Goal: Transaction & Acquisition: Purchase product/service

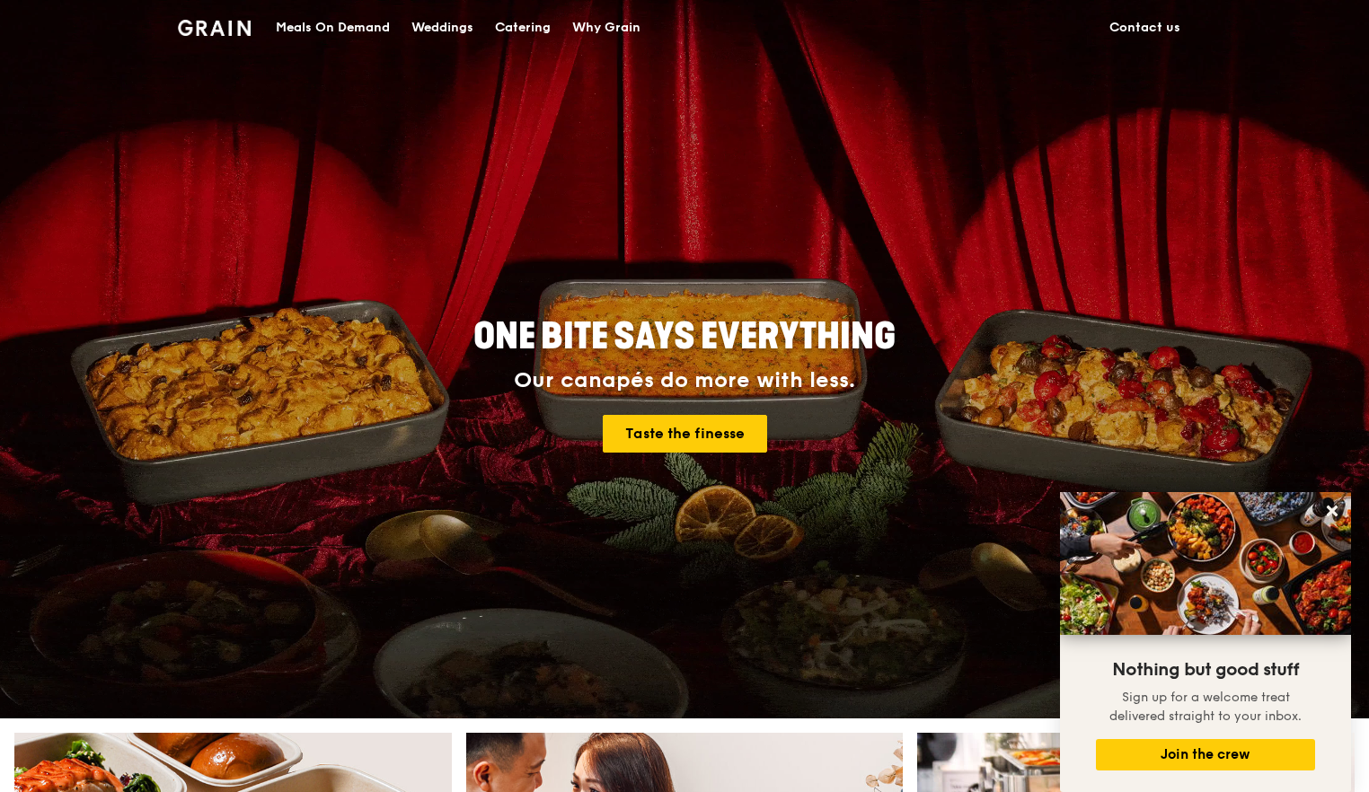
click at [363, 31] on div "Meals On Demand" at bounding box center [333, 28] width 114 height 54
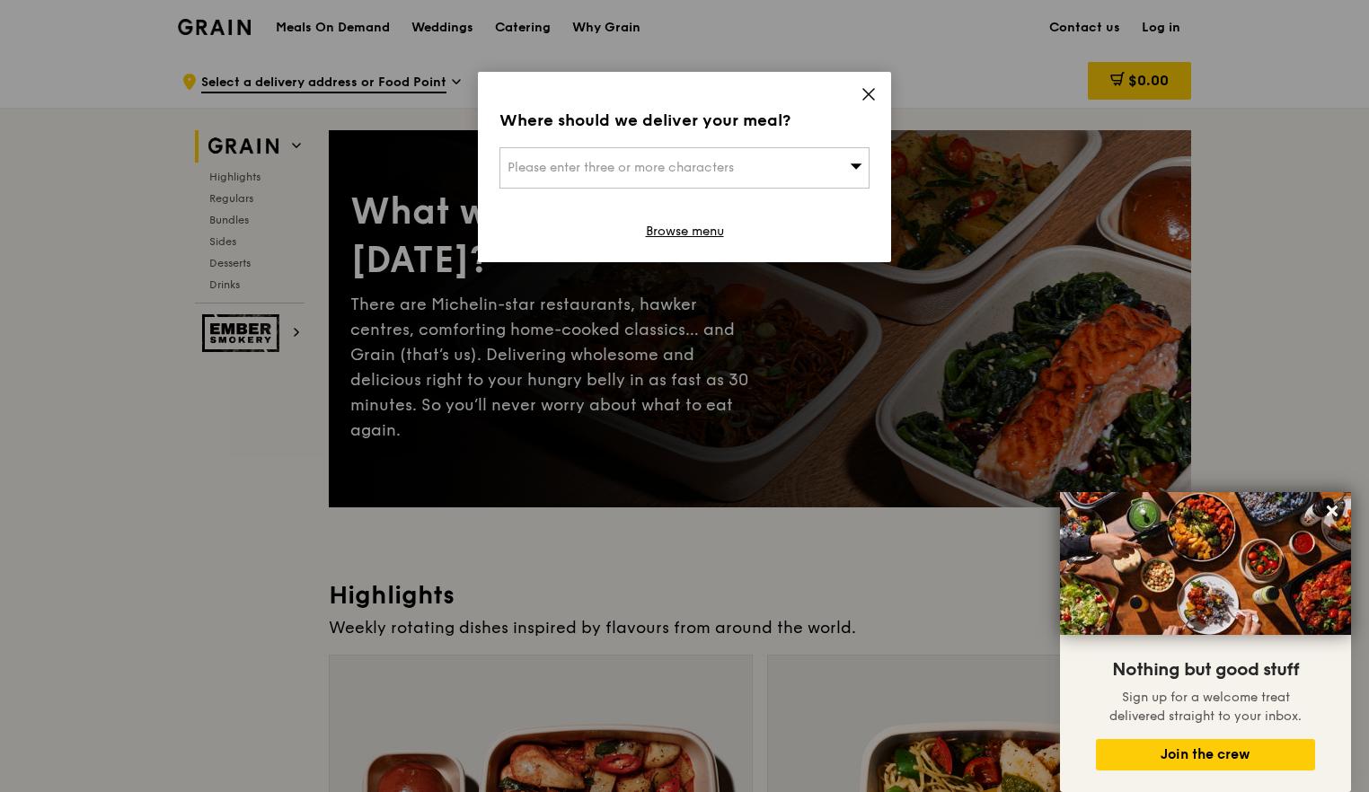
click at [703, 225] on link "Browse menu" at bounding box center [685, 232] width 78 height 18
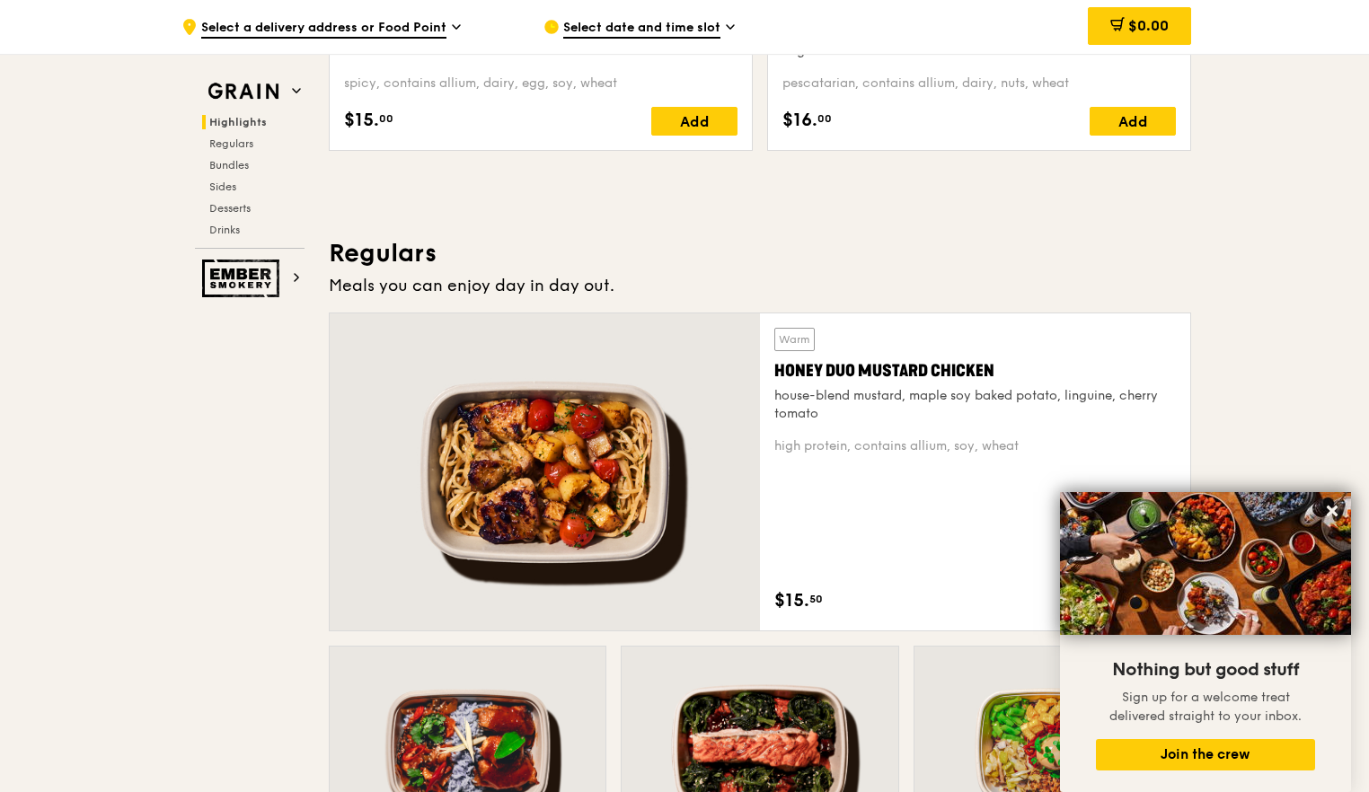
scroll to position [1017, 0]
click at [719, 236] on h3 "Regulars" at bounding box center [760, 252] width 862 height 32
click at [1328, 519] on icon at bounding box center [1332, 511] width 16 height 16
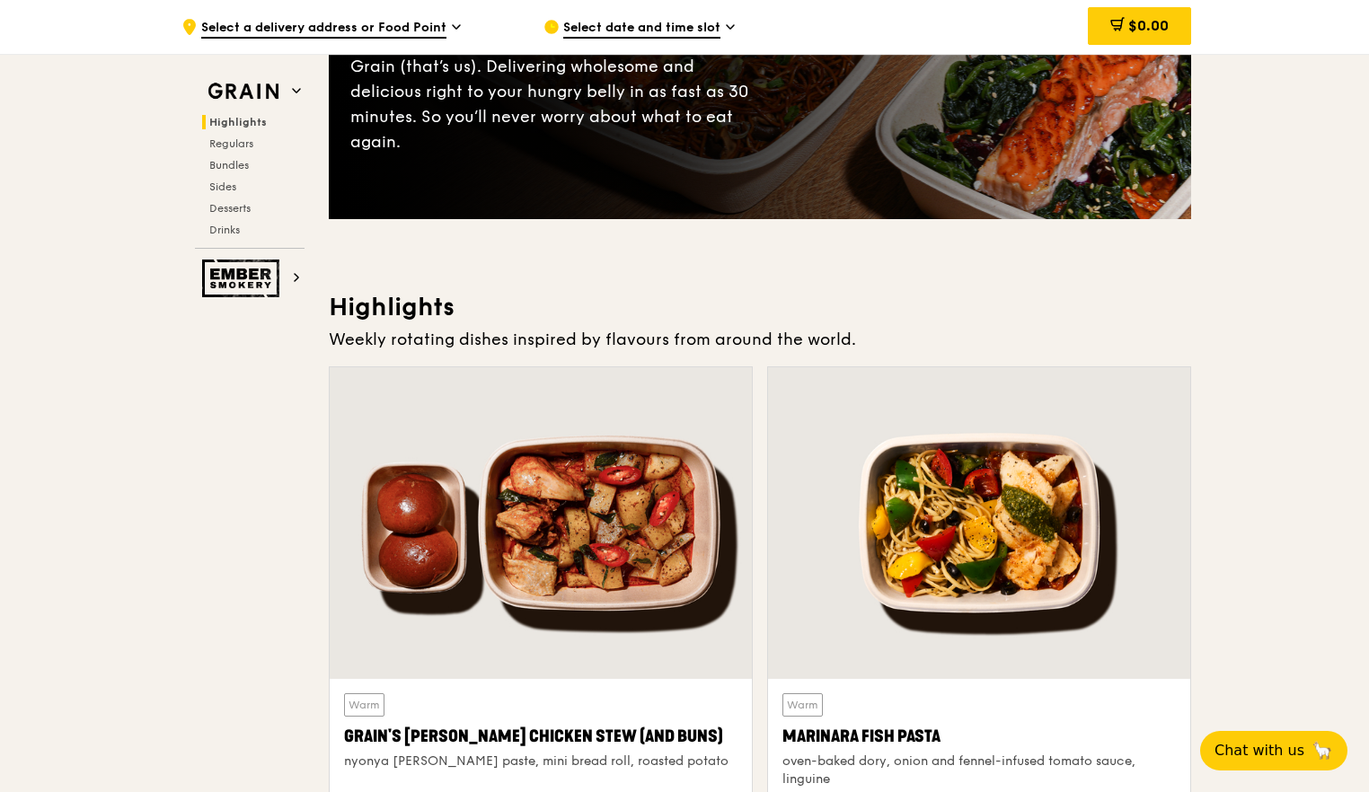
scroll to position [0, 0]
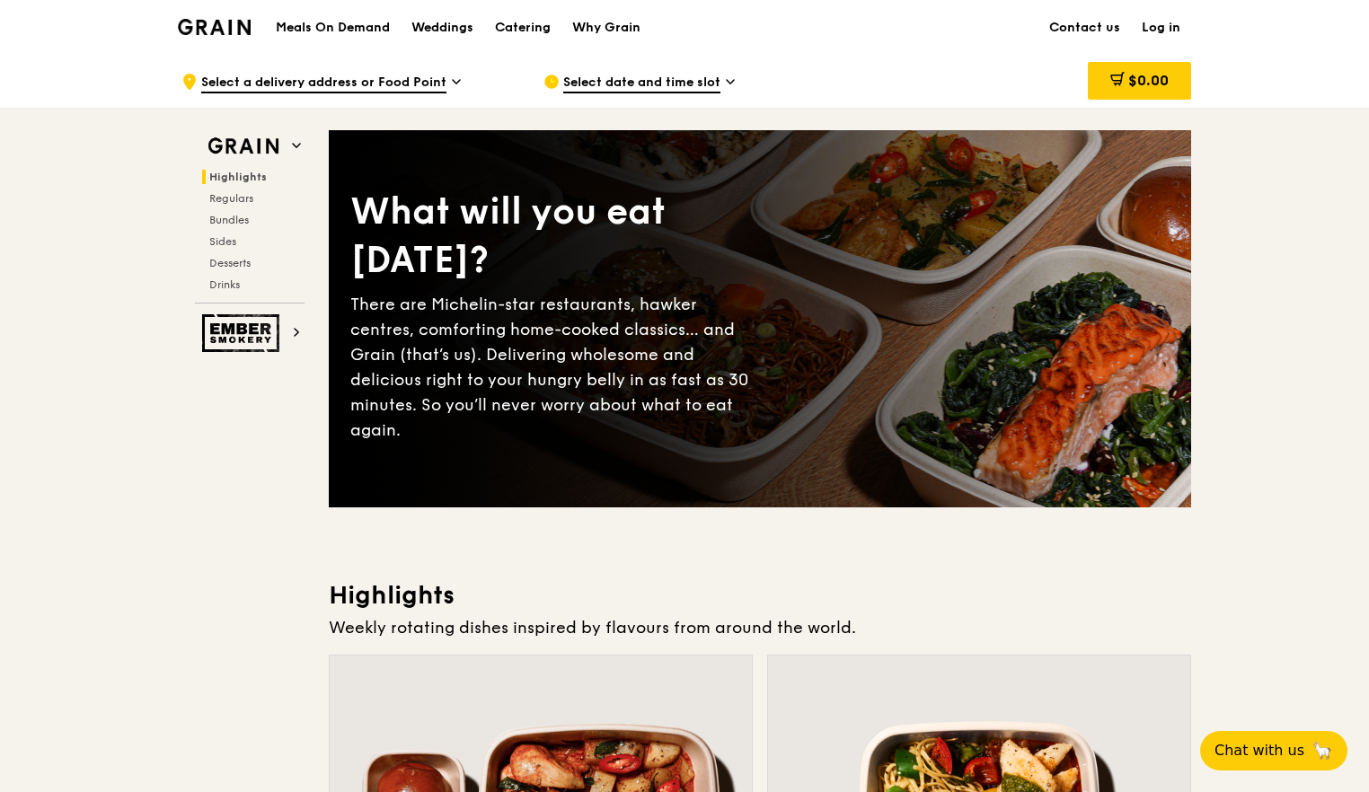
click at [352, 30] on h1 "Meals On Demand" at bounding box center [333, 28] width 114 height 18
click at [436, 80] on span "Select a delivery address or Food Point" at bounding box center [323, 84] width 245 height 20
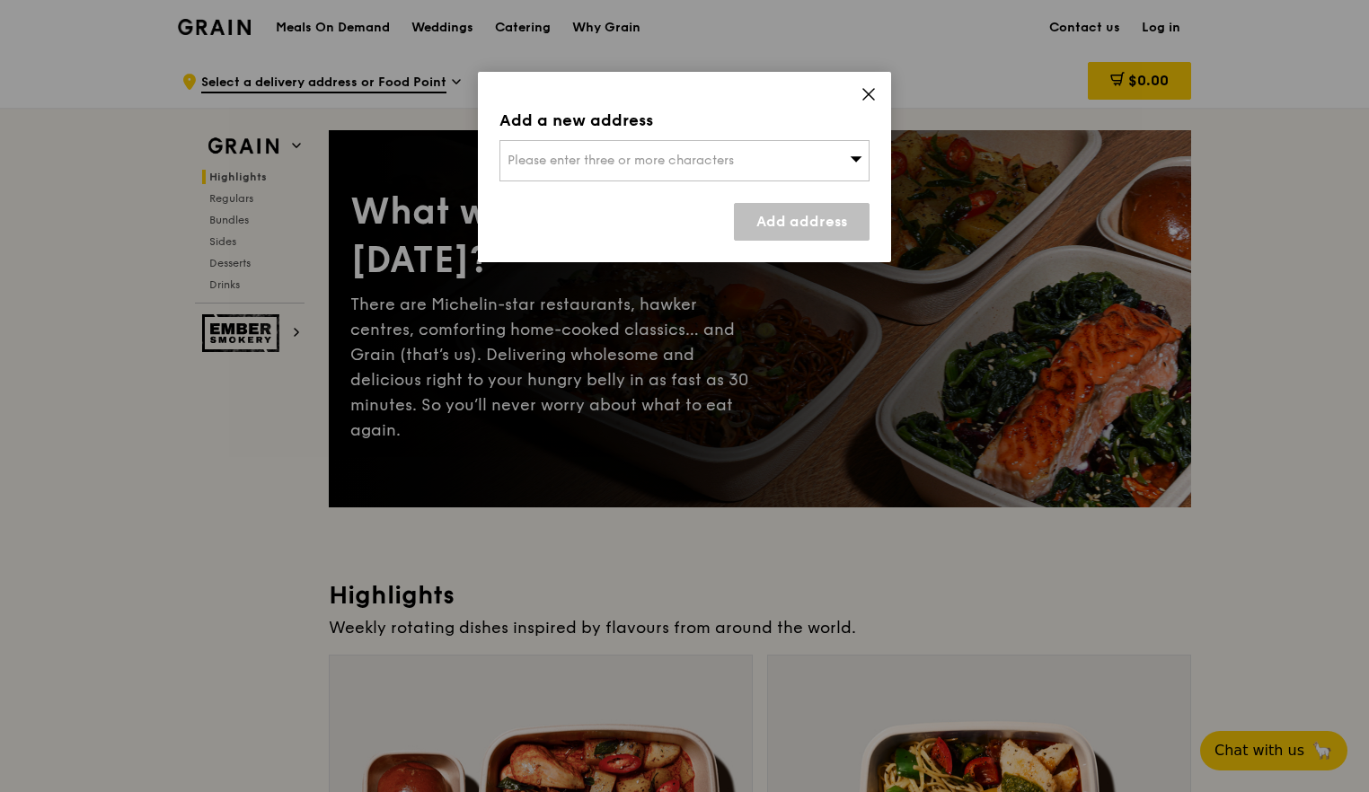
click at [883, 110] on div "Add a new address Please enter three or more characters Add address" at bounding box center [684, 167] width 413 height 190
click at [879, 97] on div "Add a new address Please enter three or more characters Add address" at bounding box center [684, 167] width 413 height 190
click at [871, 97] on icon at bounding box center [868, 94] width 11 height 11
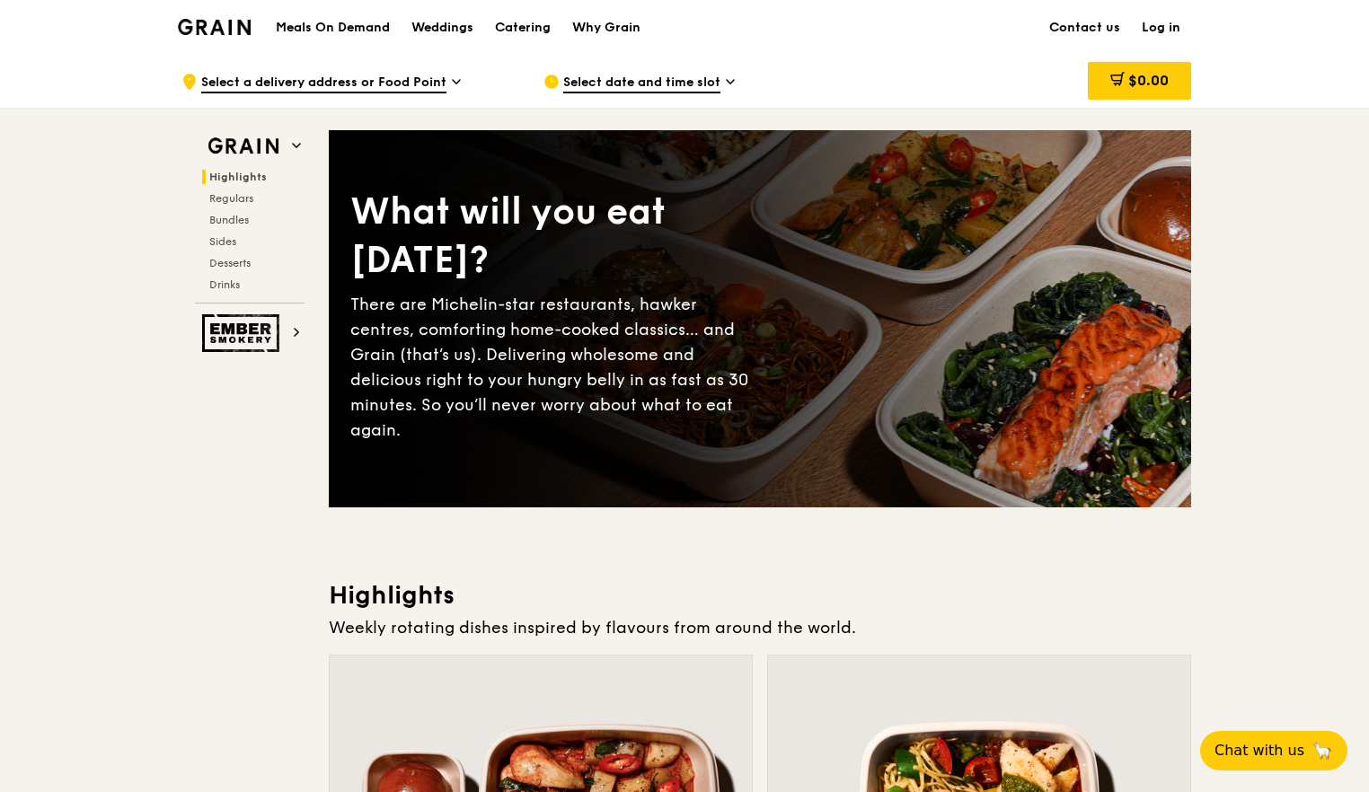
click at [229, 35] on img at bounding box center [214, 27] width 73 height 16
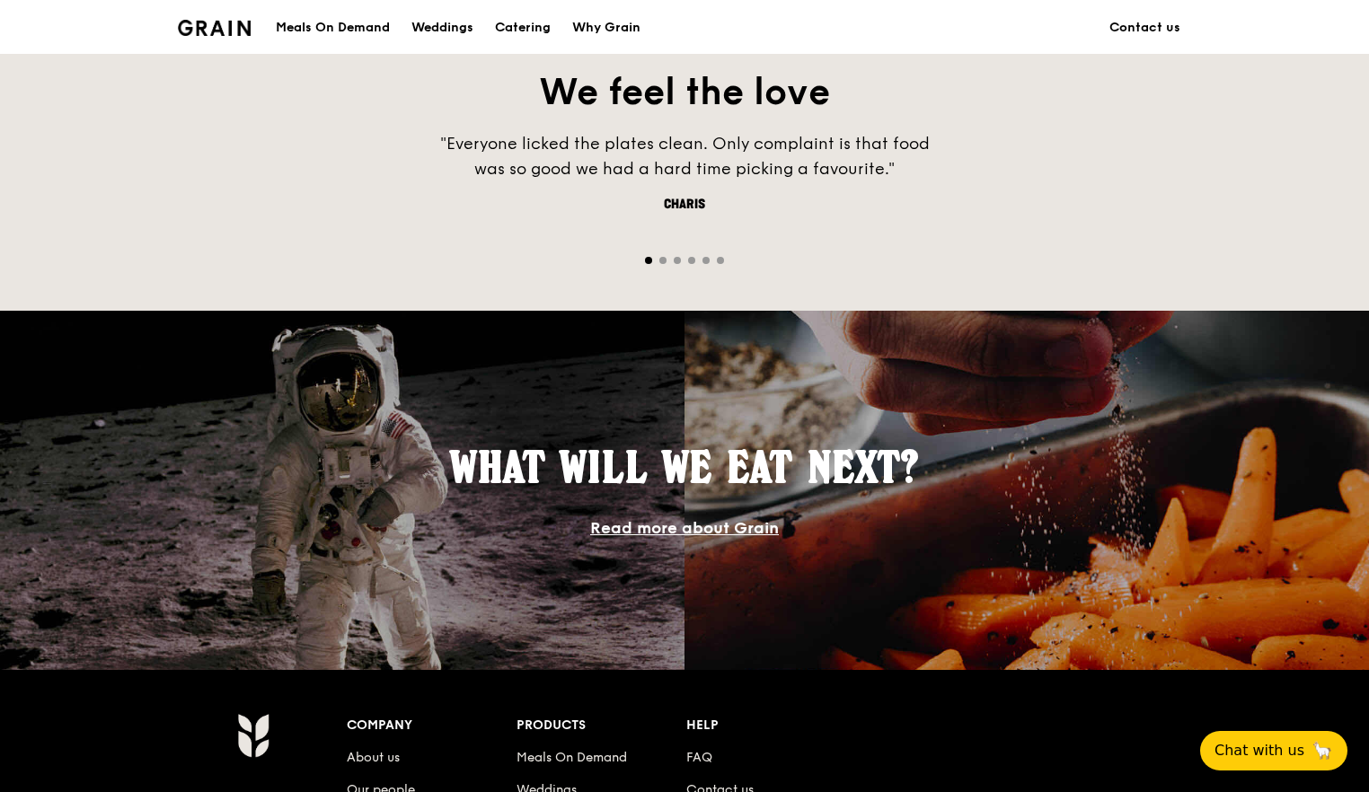
scroll to position [1605, 0]
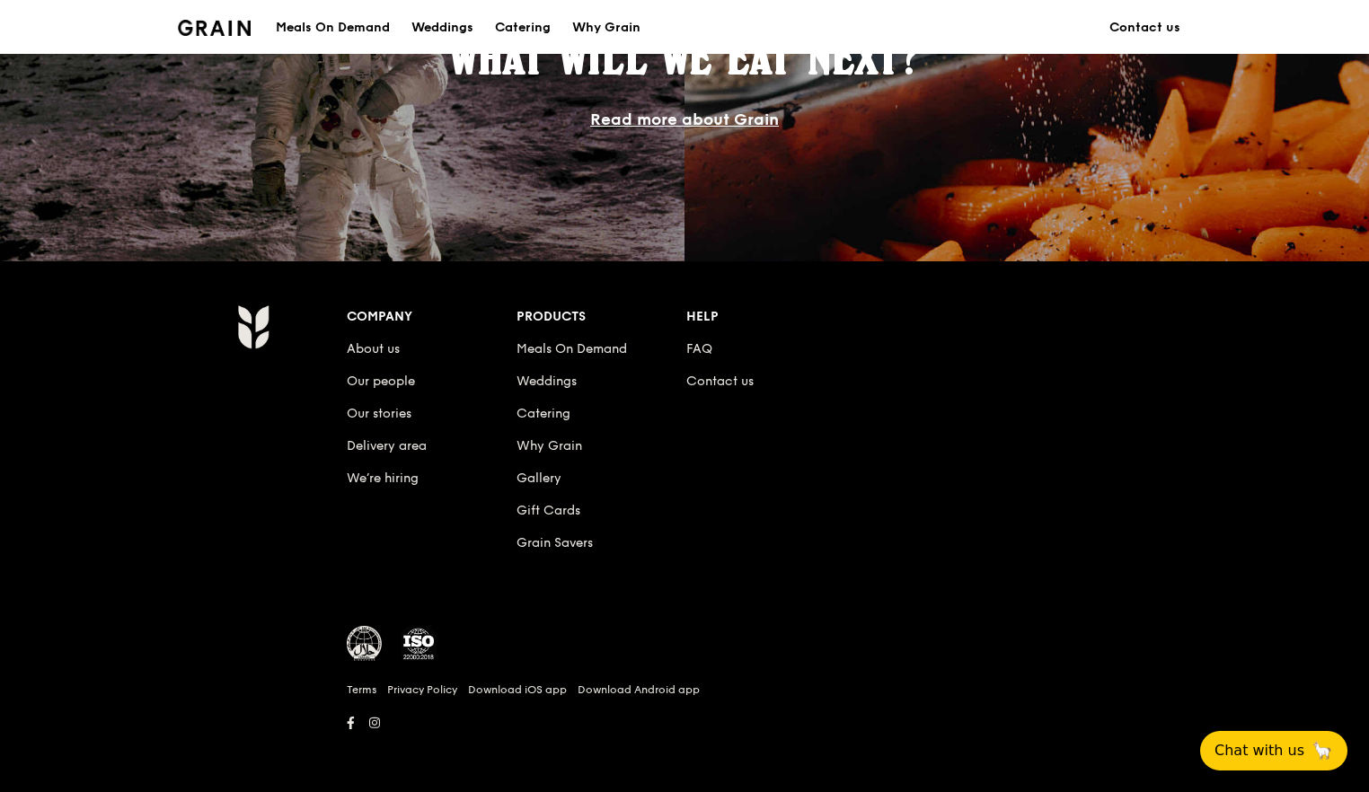
click at [552, 418] on link "Catering" at bounding box center [544, 413] width 54 height 15
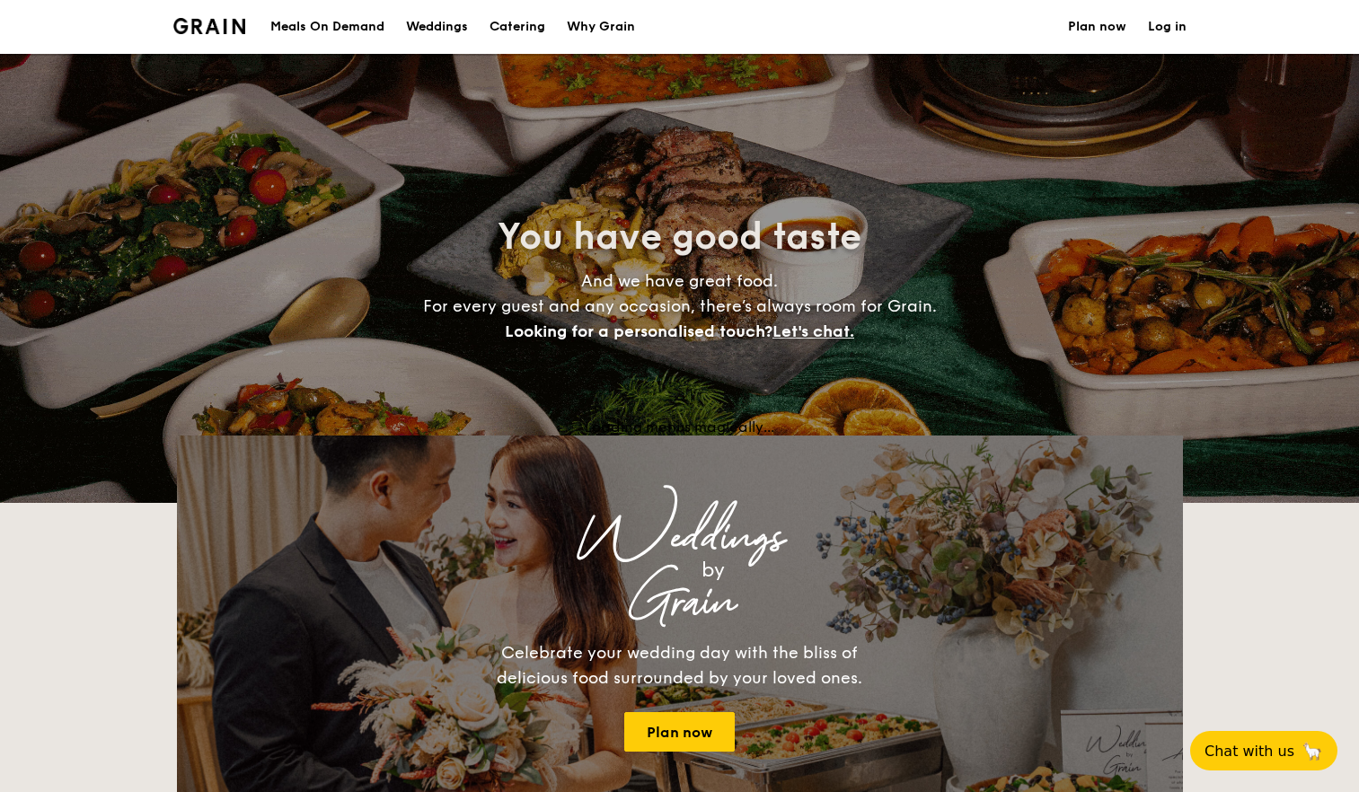
select select
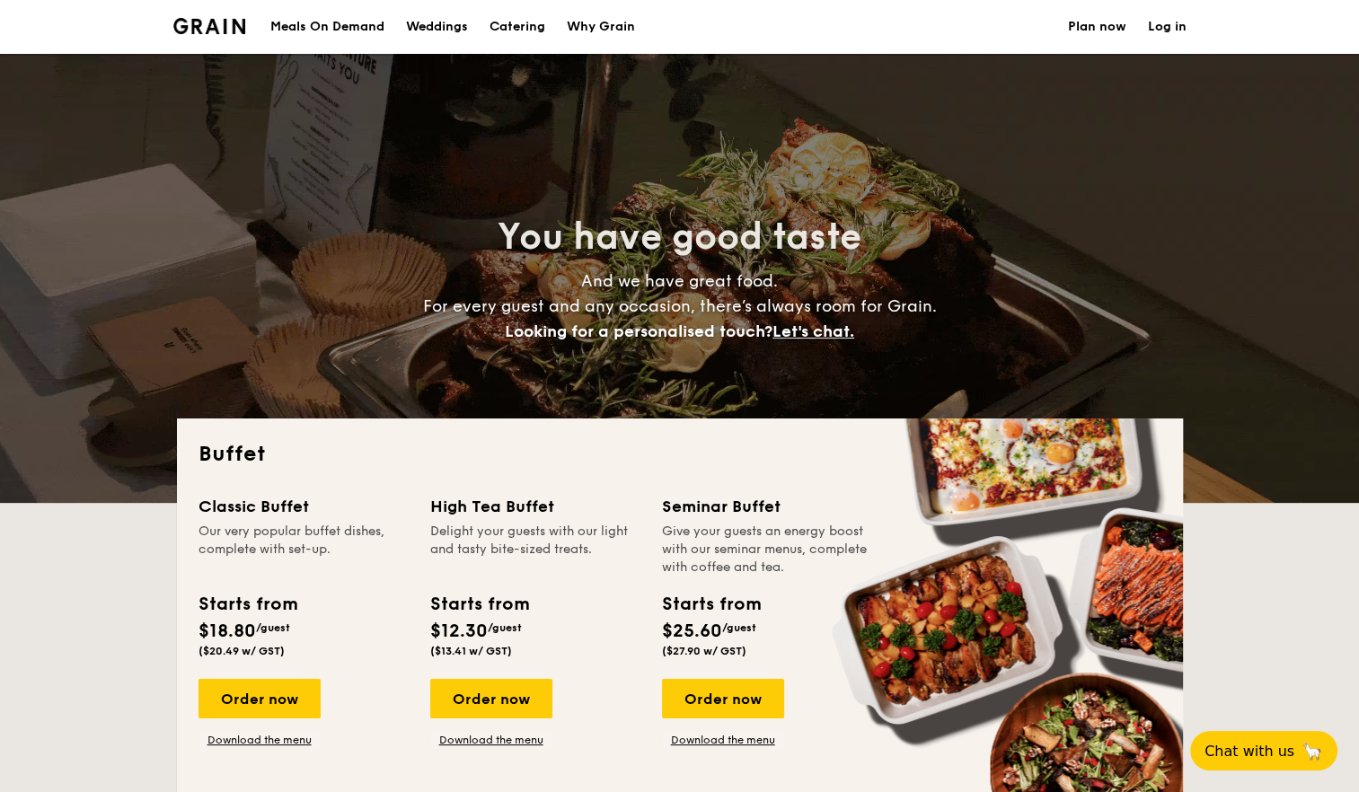
click at [352, 19] on div "Meals On Demand" at bounding box center [327, 27] width 114 height 54
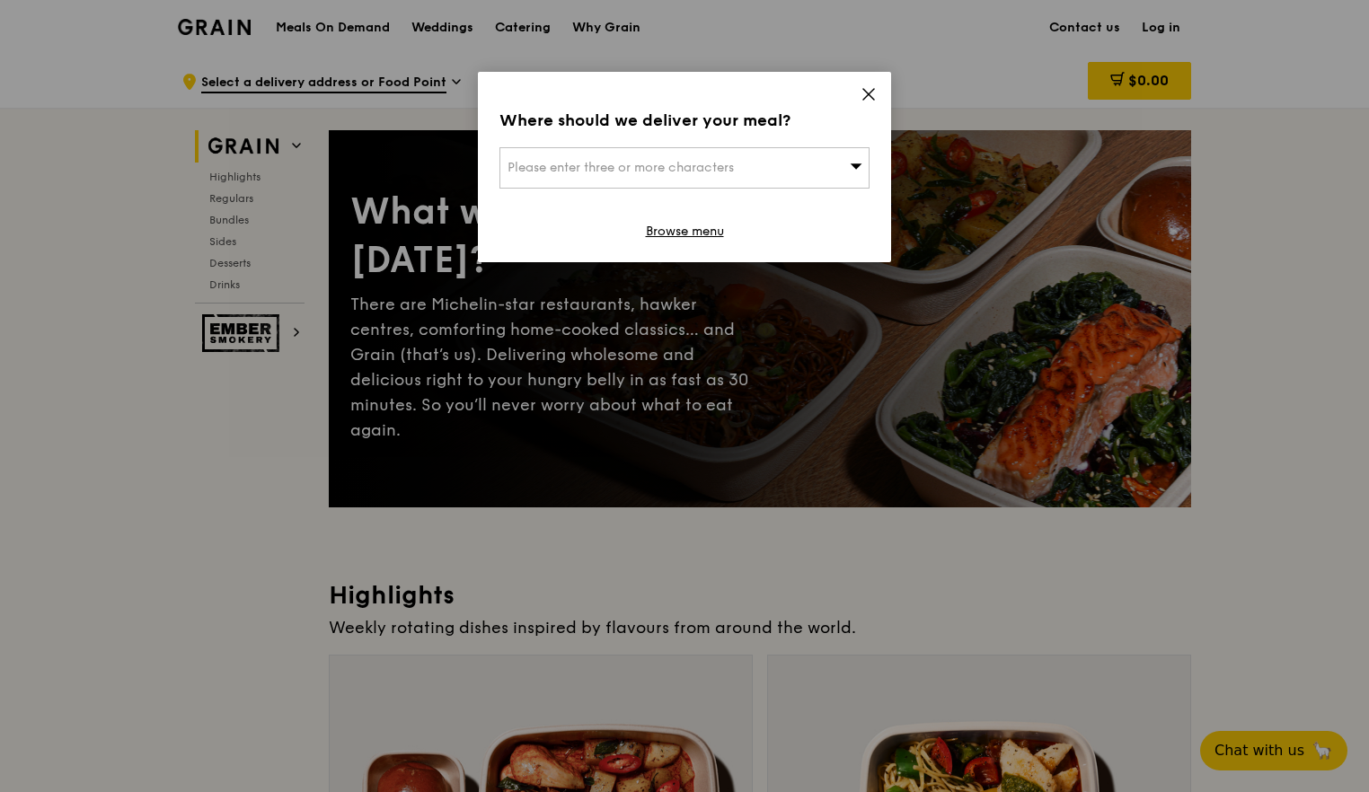
click at [871, 101] on icon at bounding box center [869, 94] width 16 height 16
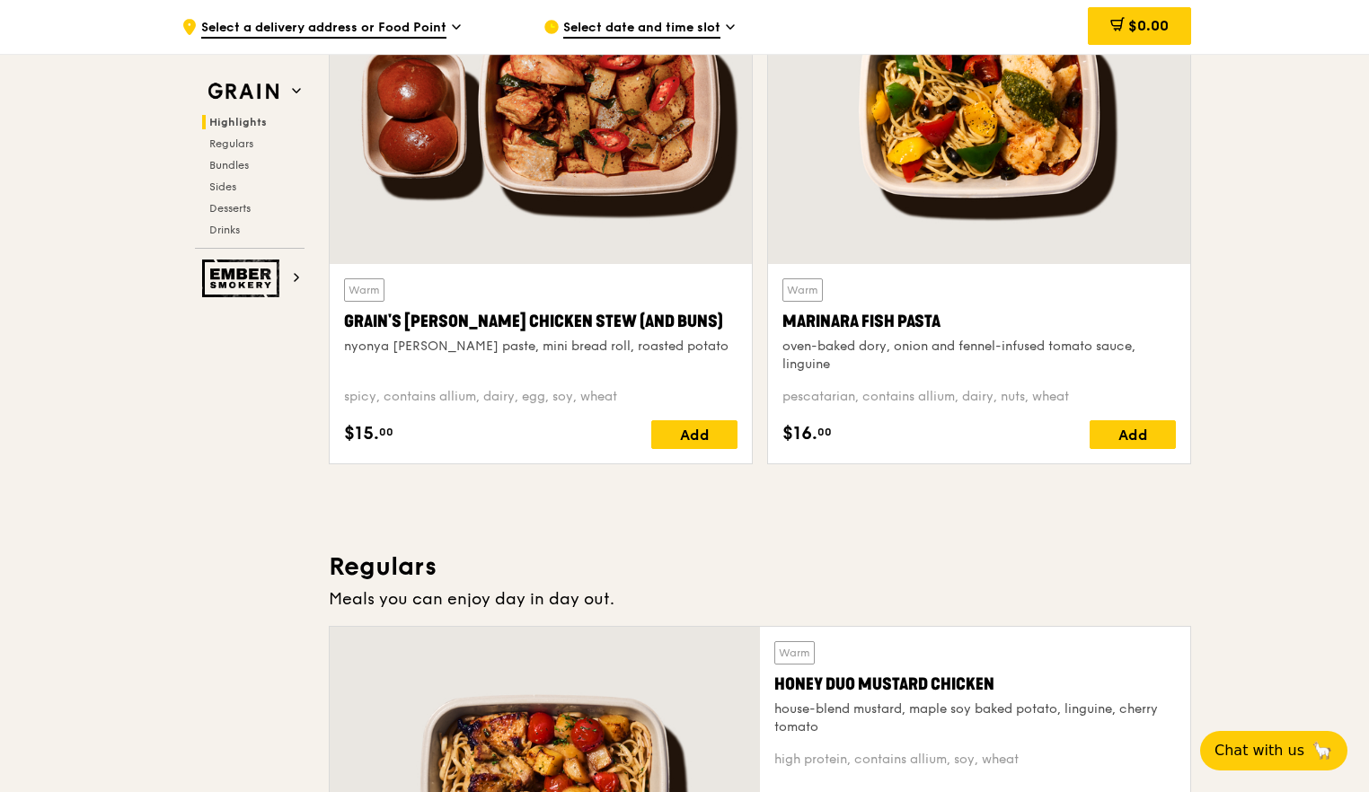
scroll to position [703, 0]
